Goal: Task Accomplishment & Management: Manage account settings

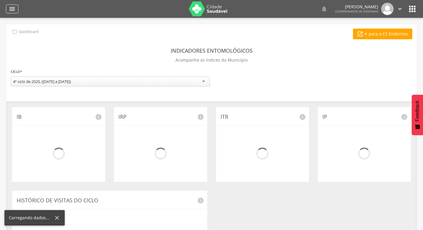
click at [11, 5] on icon "" at bounding box center [12, 8] width 7 height 7
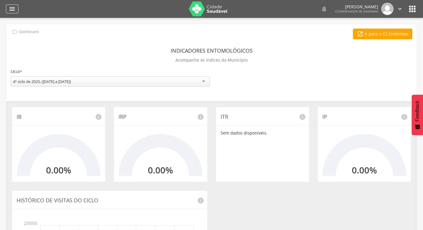
click at [8, 9] on div "" at bounding box center [12, 8] width 12 height 9
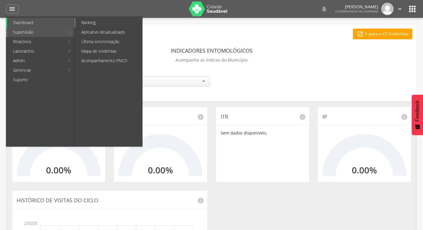
click at [105, 25] on link "Ranking" at bounding box center [108, 23] width 67 height 10
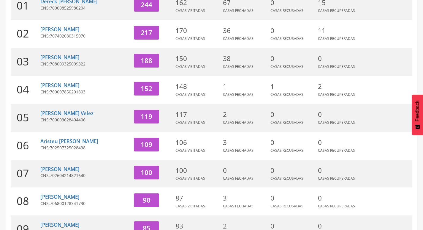
scroll to position [178, 0]
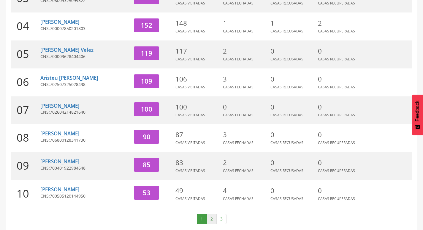
click at [212, 221] on link "2" at bounding box center [212, 219] width 10 height 10
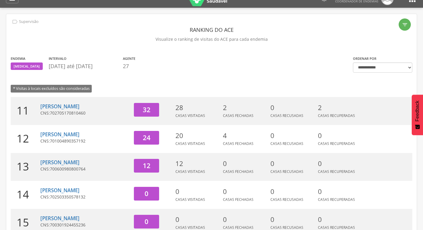
scroll to position [0, 0]
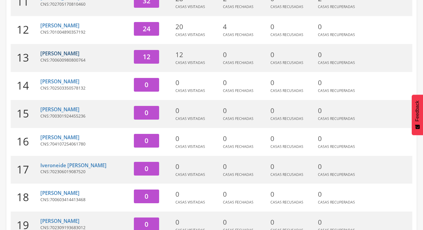
click at [80, 50] on link "Stephen Emanuel Santos Alves" at bounding box center [59, 53] width 39 height 7
type input "**********"
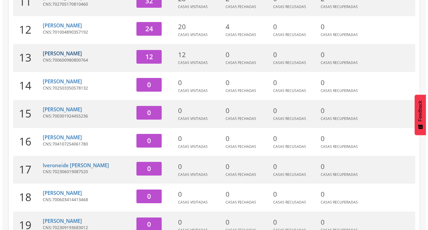
scroll to position [18, 0]
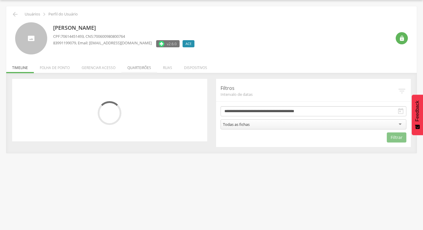
click at [127, 71] on li "Quarteirões" at bounding box center [140, 66] width 36 height 14
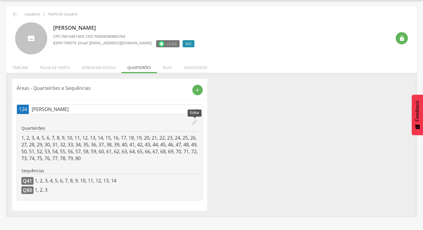
click at [196, 124] on icon "edit" at bounding box center [195, 122] width 7 height 7
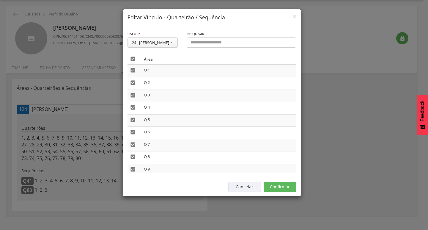
click at [135, 59] on icon "" at bounding box center [133, 59] width 6 height 6
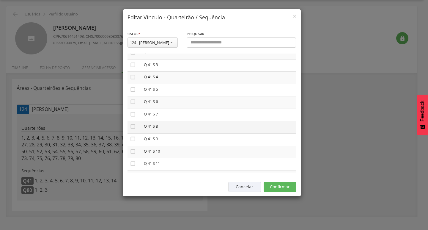
scroll to position [475, 0]
click at [135, 99] on icon "" at bounding box center [133, 101] width 6 height 6
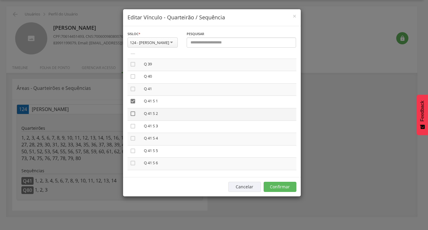
click at [132, 113] on icon "" at bounding box center [133, 114] width 6 height 6
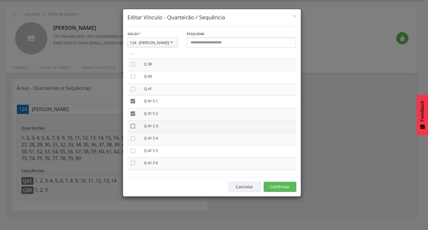
click at [131, 128] on icon "" at bounding box center [133, 126] width 6 height 6
click at [132, 91] on icon "" at bounding box center [133, 89] width 6 height 6
click at [131, 135] on icon "" at bounding box center [133, 138] width 6 height 6
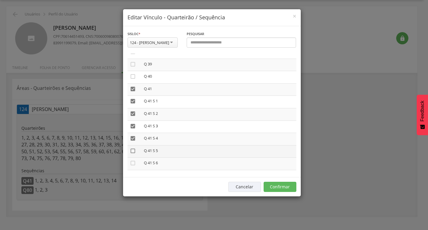
click at [132, 151] on icon "" at bounding box center [133, 151] width 6 height 6
click at [132, 161] on icon "" at bounding box center [133, 163] width 6 height 6
click at [131, 117] on icon "" at bounding box center [133, 116] width 6 height 6
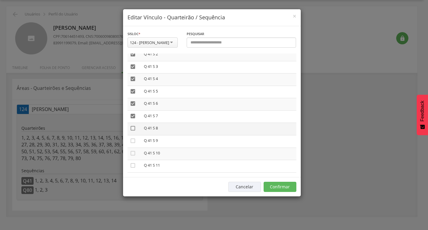
click at [133, 127] on icon "" at bounding box center [133, 128] width 6 height 6
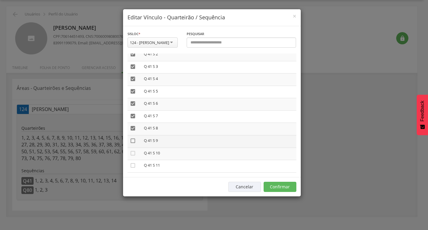
click at [133, 141] on icon "" at bounding box center [133, 141] width 6 height 6
click at [134, 152] on icon "" at bounding box center [133, 153] width 6 height 6
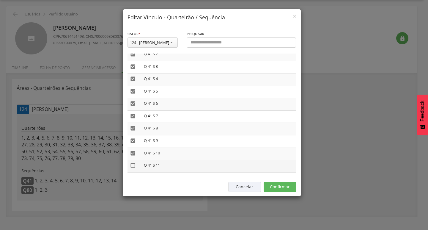
click at [133, 164] on icon "" at bounding box center [133, 165] width 6 height 6
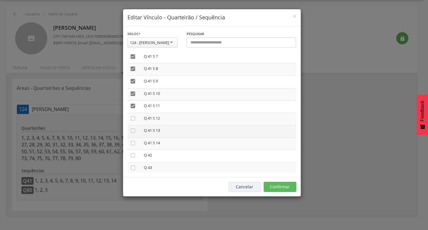
drag, startPoint x: 134, startPoint y: 116, endPoint x: 131, endPoint y: 125, distance: 9.7
click at [134, 116] on icon "" at bounding box center [133, 118] width 6 height 6
click at [132, 129] on icon "" at bounding box center [133, 130] width 6 height 6
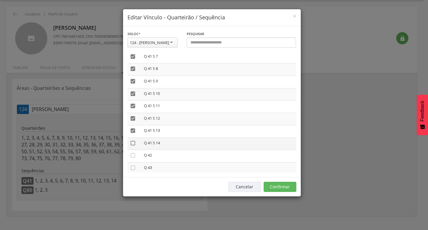
click at [133, 141] on icon "" at bounding box center [133, 143] width 6 height 6
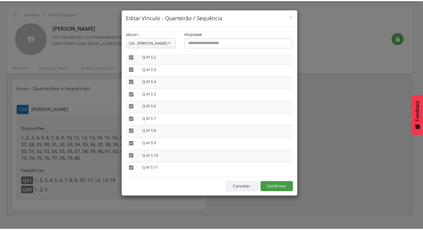
scroll to position [535, 0]
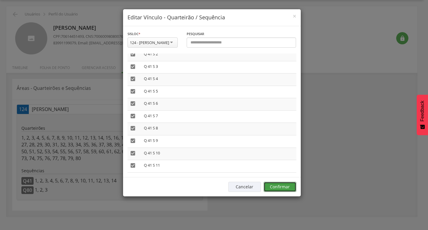
click at [282, 189] on button "Confirmar" at bounding box center [280, 187] width 33 height 10
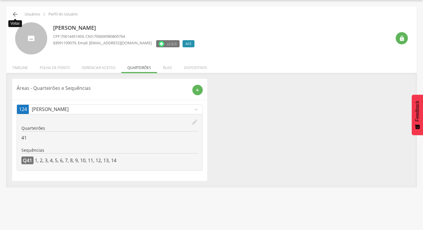
click at [12, 17] on icon "" at bounding box center [15, 14] width 7 height 7
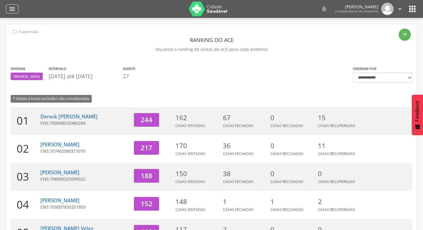
click at [15, 9] on icon "" at bounding box center [12, 8] width 7 height 7
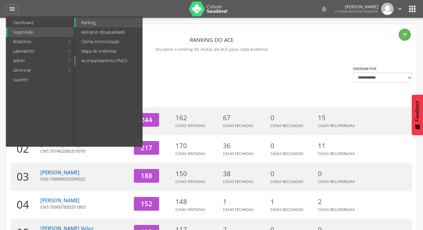
click at [109, 61] on link "Acompanhamento PNCD" at bounding box center [108, 61] width 67 height 10
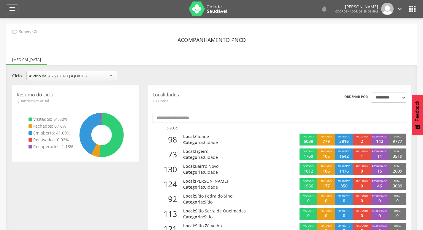
click at [400, 11] on icon "" at bounding box center [400, 9] width 7 height 7
click at [378, 32] on link "Sair" at bounding box center [379, 34] width 47 height 7
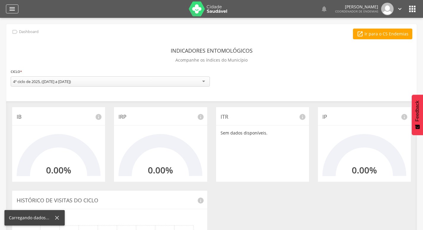
click at [8, 8] on div "" at bounding box center [12, 8] width 12 height 9
click at [12, 7] on icon "" at bounding box center [12, 8] width 7 height 7
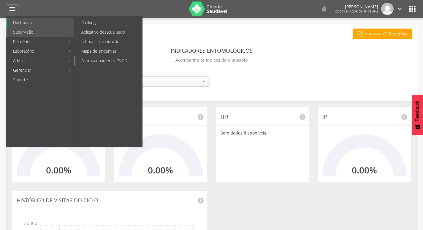
click at [122, 60] on link "Acompanhamento PNCD" at bounding box center [108, 61] width 67 height 10
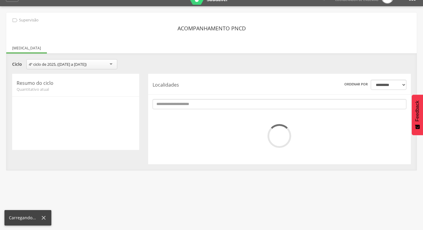
scroll to position [18, 0]
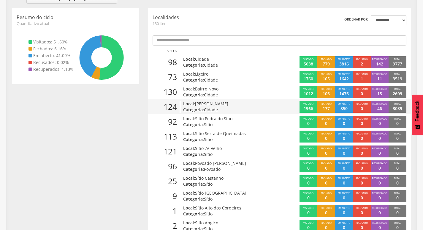
click at [241, 102] on p "Local: [PERSON_NAME]" at bounding box center [225, 104] width 84 height 6
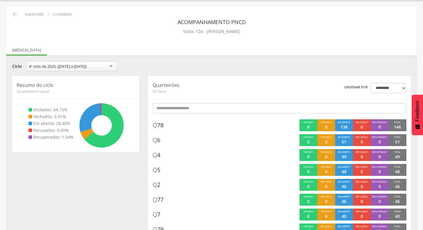
scroll to position [77, 0]
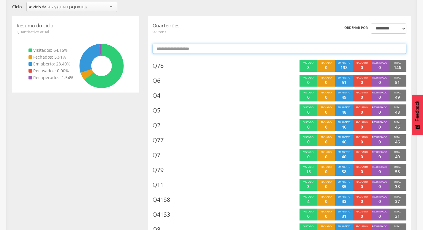
click at [295, 52] on input "text" at bounding box center [280, 49] width 254 height 10
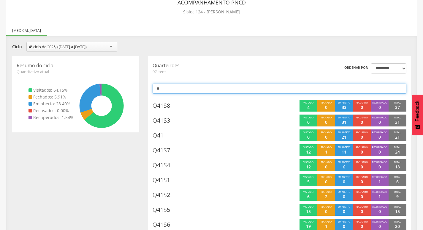
scroll to position [0, 0]
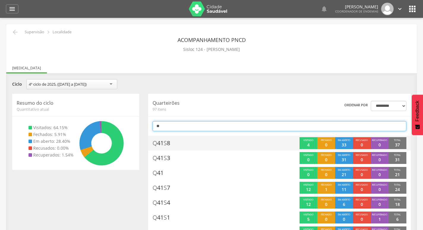
type input "*"
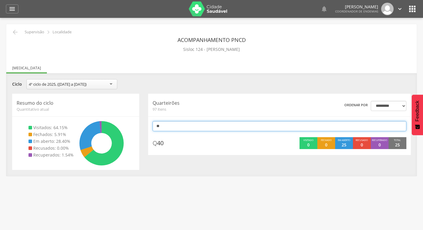
type input "*"
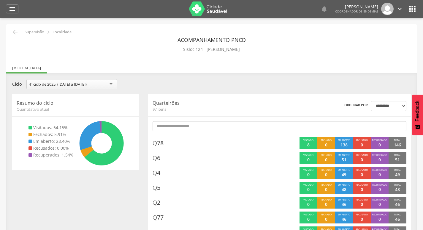
click at [401, 9] on icon "" at bounding box center [400, 9] width 7 height 7
click at [370, 33] on link "Sair" at bounding box center [379, 34] width 47 height 7
